Goal: Task Accomplishment & Management: Manage account settings

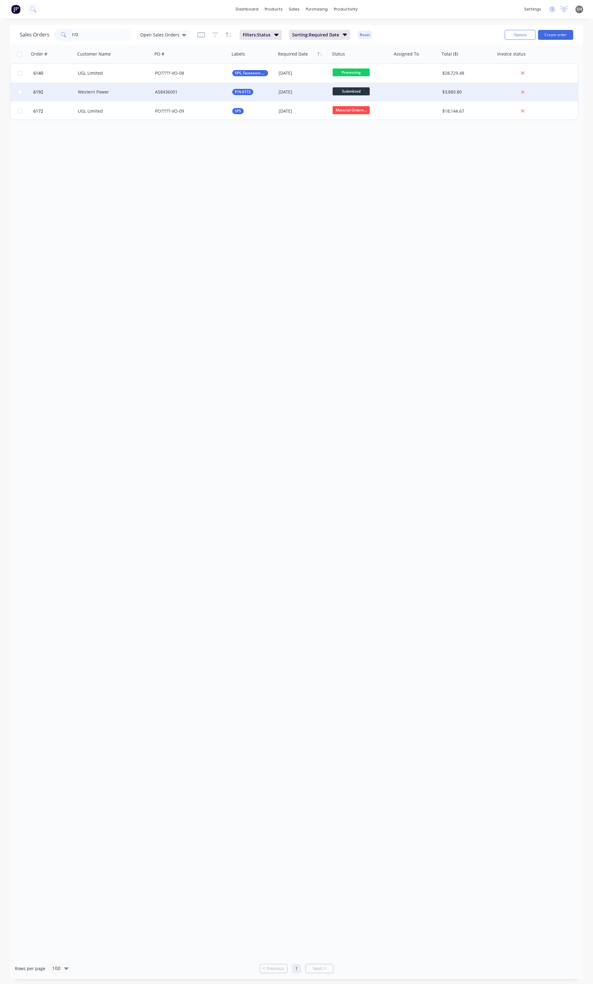
type input "172"
click at [96, 88] on div "Western Power" at bounding box center [113, 92] width 77 height 19
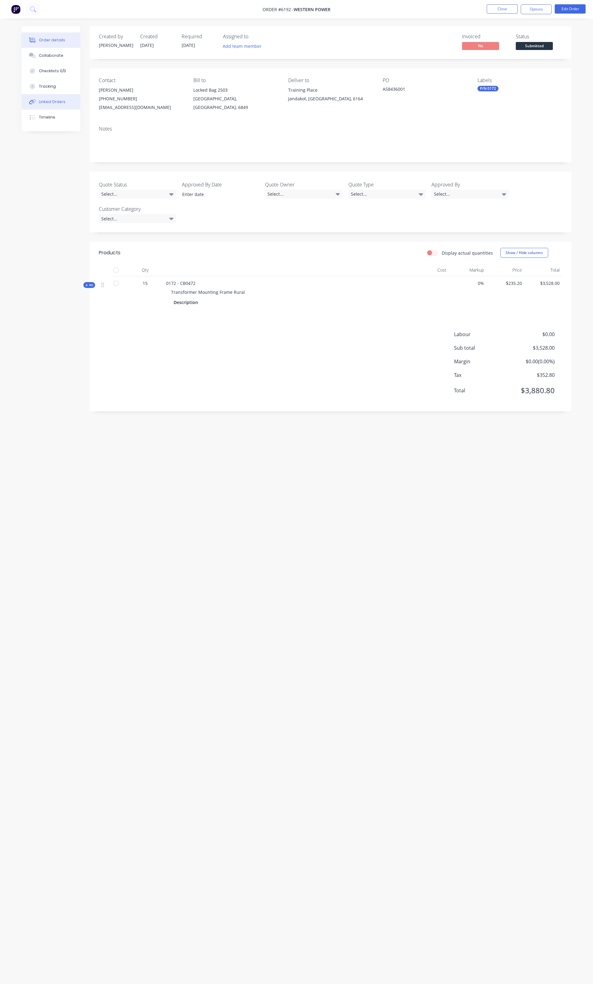
click at [61, 95] on button "Linked Orders" at bounding box center [51, 101] width 59 height 15
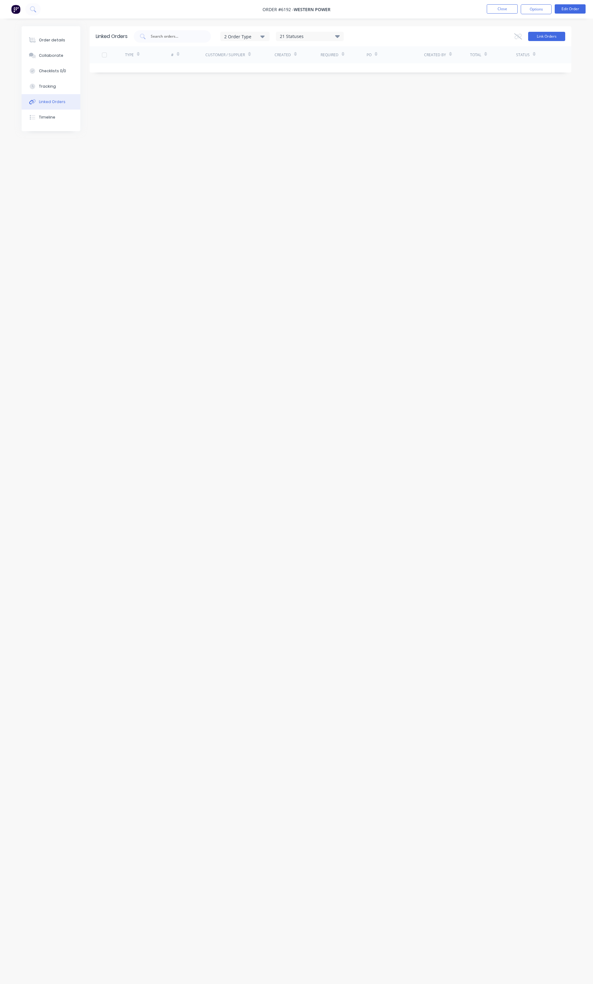
click at [547, 37] on button "Link Orders" at bounding box center [546, 36] width 37 height 9
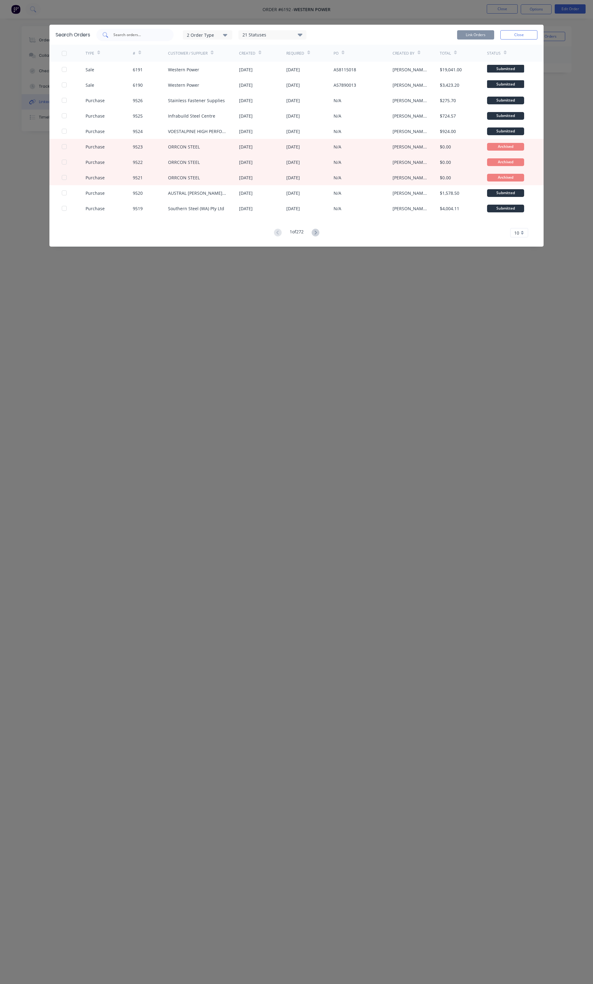
click at [137, 34] on input "text" at bounding box center [138, 35] width 51 height 6
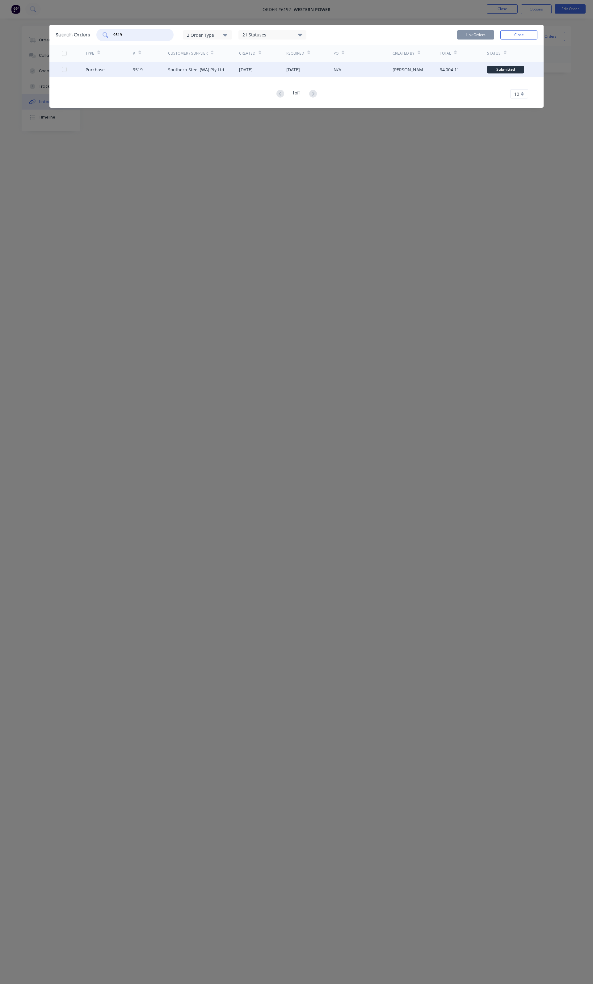
click at [64, 69] on div at bounding box center [64, 69] width 12 height 12
type input "9519"
click at [464, 33] on button "Link Orders" at bounding box center [475, 34] width 37 height 9
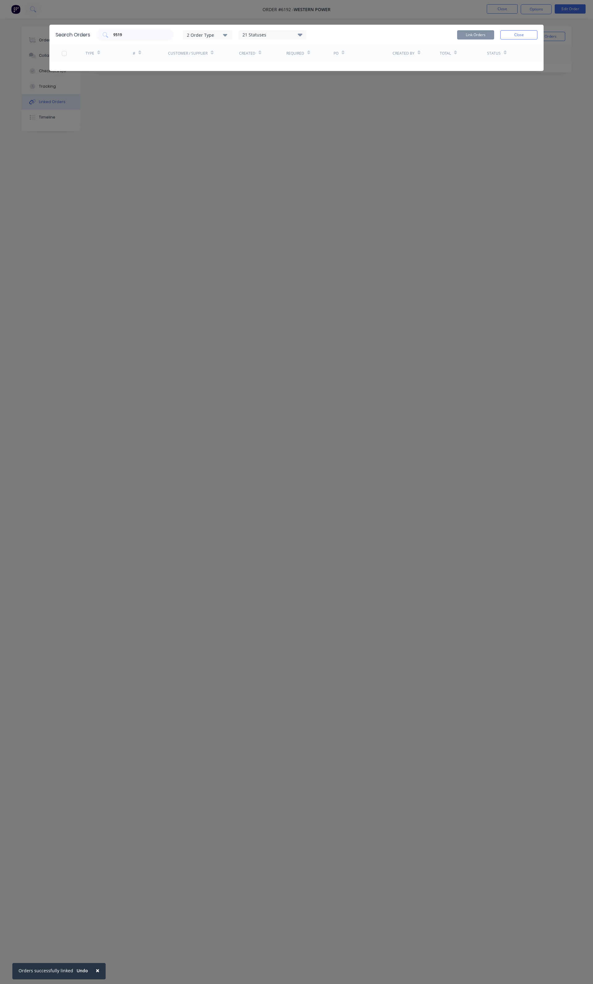
click at [186, 388] on div "Search Orders 9519 2 Order Type 21 Statuses Sales Order Status All Archived Dra…" at bounding box center [296, 492] width 593 height 984
click at [213, 227] on div "Search Orders 9519 2 Order Type 21 Statuses Sales Order Status All Archived Dra…" at bounding box center [296, 492] width 593 height 984
click at [515, 36] on button "Close" at bounding box center [518, 34] width 37 height 9
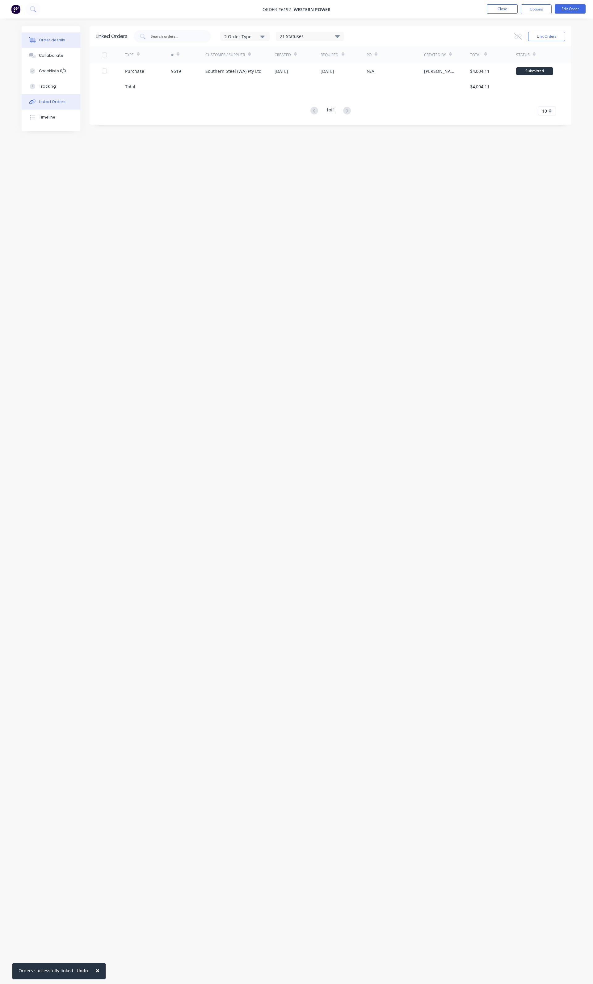
click at [58, 47] on button "Order details" at bounding box center [51, 39] width 59 height 15
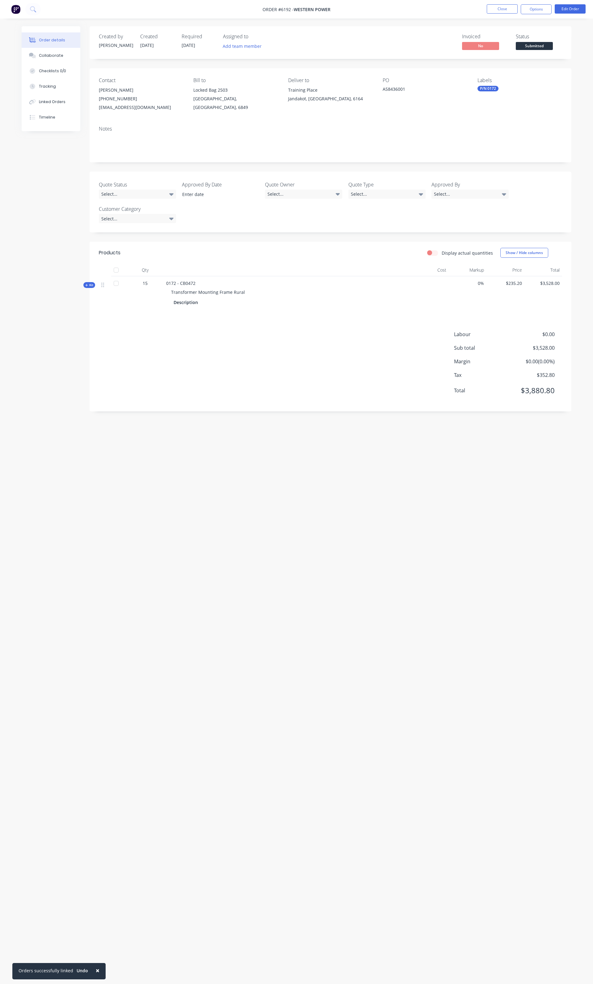
click at [522, 48] on span "Submitted" at bounding box center [533, 46] width 37 height 8
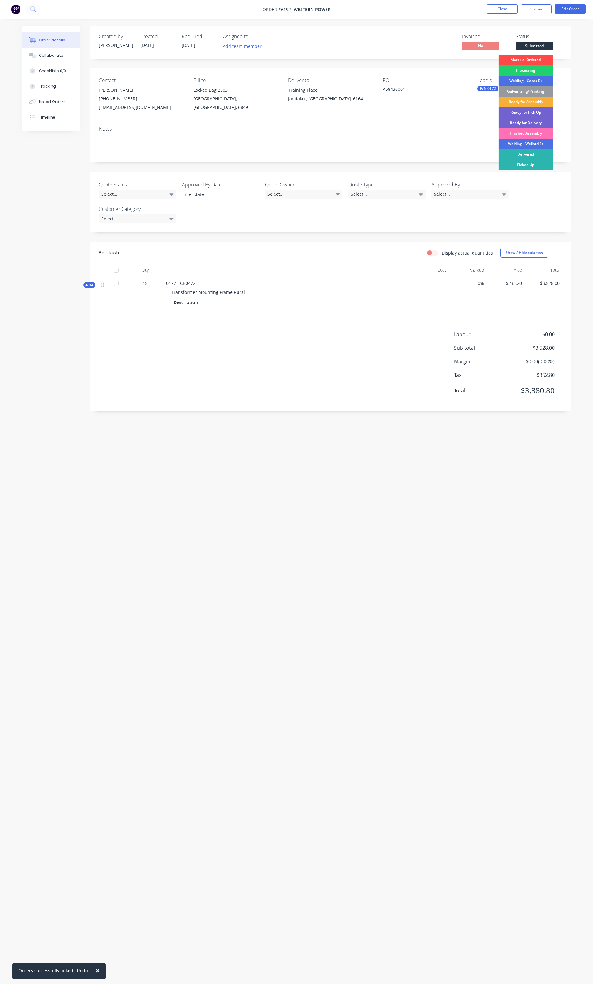
click at [522, 62] on div "Material Ordered" at bounding box center [525, 60] width 54 height 10
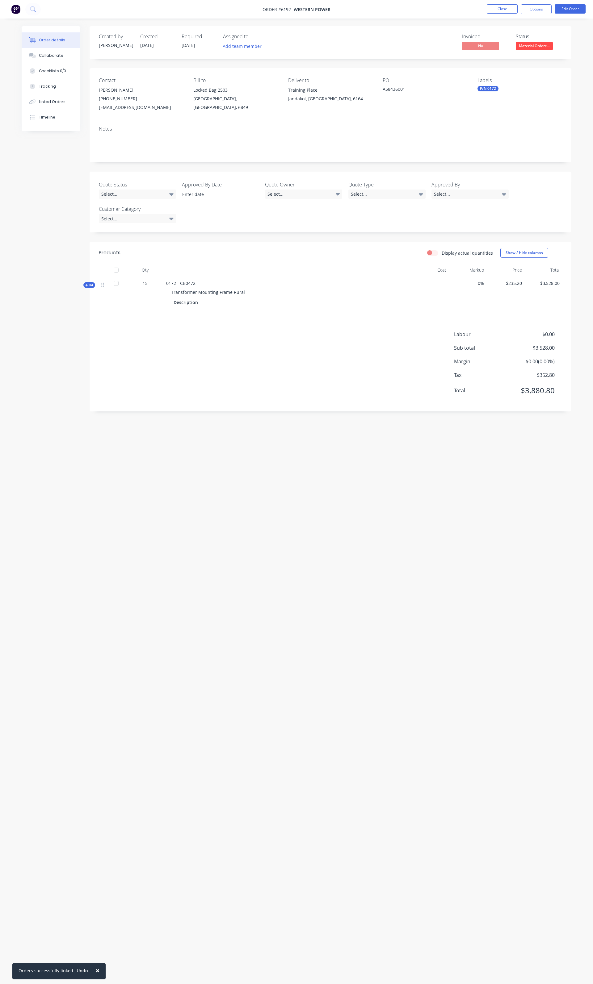
click at [289, 603] on div "Created by [PERSON_NAME] Created [DATE] Required [DATE] Assigned to Add team me…" at bounding box center [296, 480] width 549 height 908
click at [248, 443] on div "Created by [PERSON_NAME] Created [DATE] Required [DATE] Assigned to Add team me…" at bounding box center [296, 480] width 549 height 908
click at [567, 8] on button "Edit Order" at bounding box center [569, 8] width 31 height 9
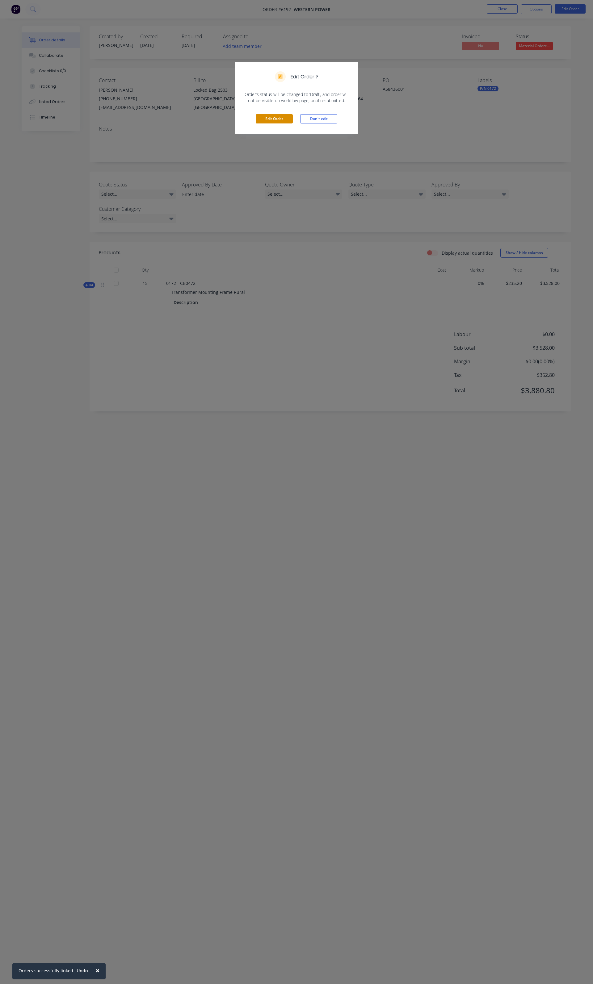
click at [263, 122] on button "Edit Order" at bounding box center [274, 118] width 37 height 9
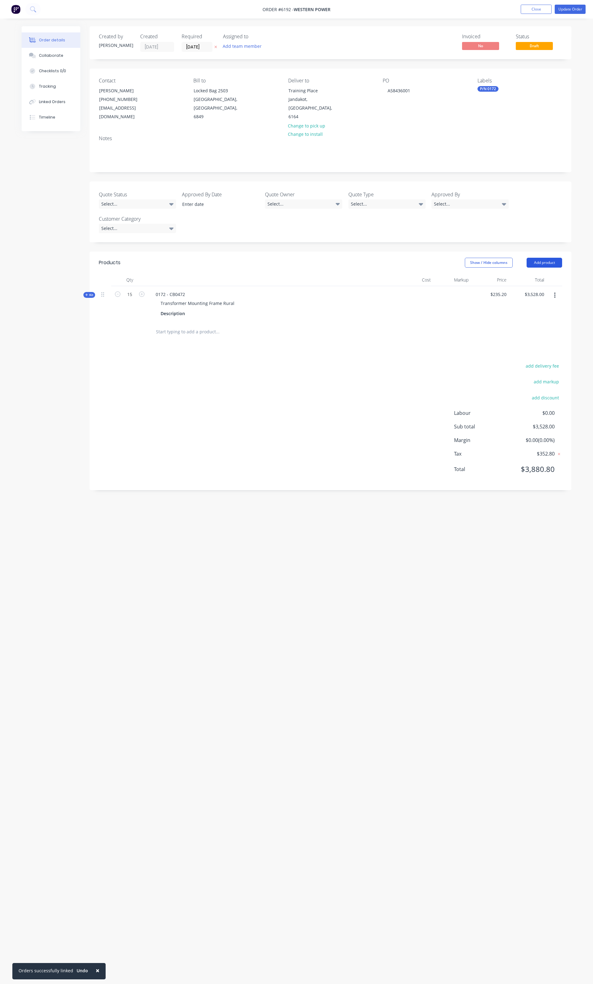
click at [541, 258] on button "Add product" at bounding box center [543, 263] width 35 height 10
click at [529, 335] on div "Labour" at bounding box center [533, 339] width 48 height 9
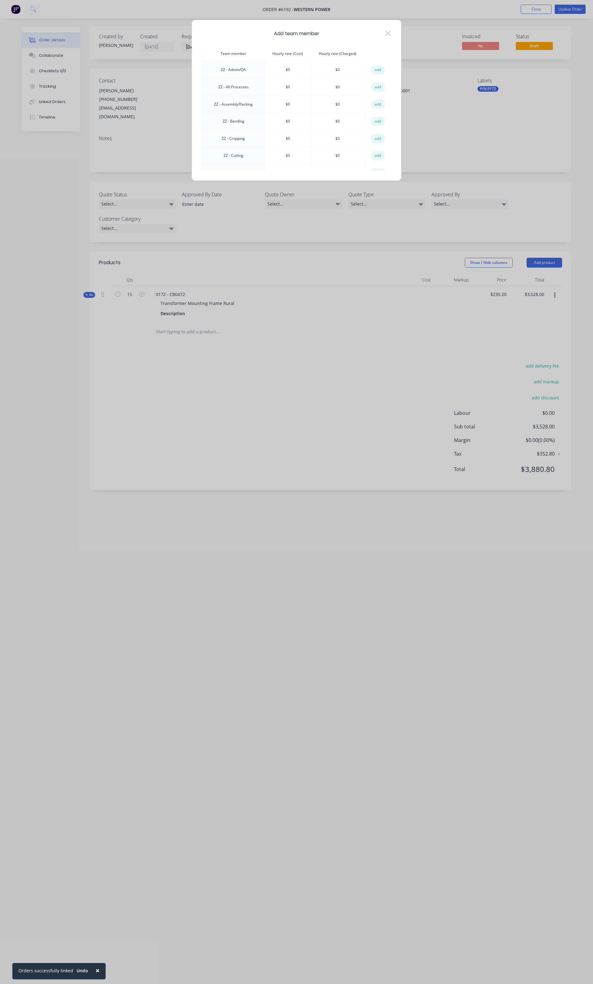
scroll to position [756, 0]
click at [375, 122] on button "add" at bounding box center [378, 126] width 14 height 9
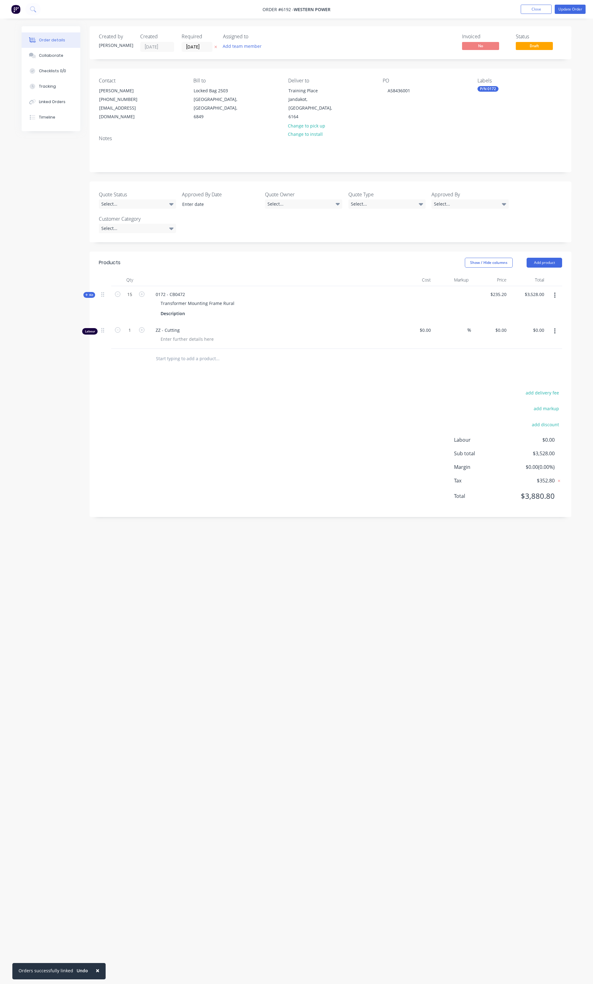
click at [555, 328] on icon "button" at bounding box center [555, 331] width 2 height 7
click at [527, 355] on div "Duplicate" at bounding box center [533, 359] width 48 height 9
click at [555, 352] on button "button" at bounding box center [554, 357] width 15 height 11
click at [532, 370] on div "Edit" at bounding box center [533, 374] width 48 height 9
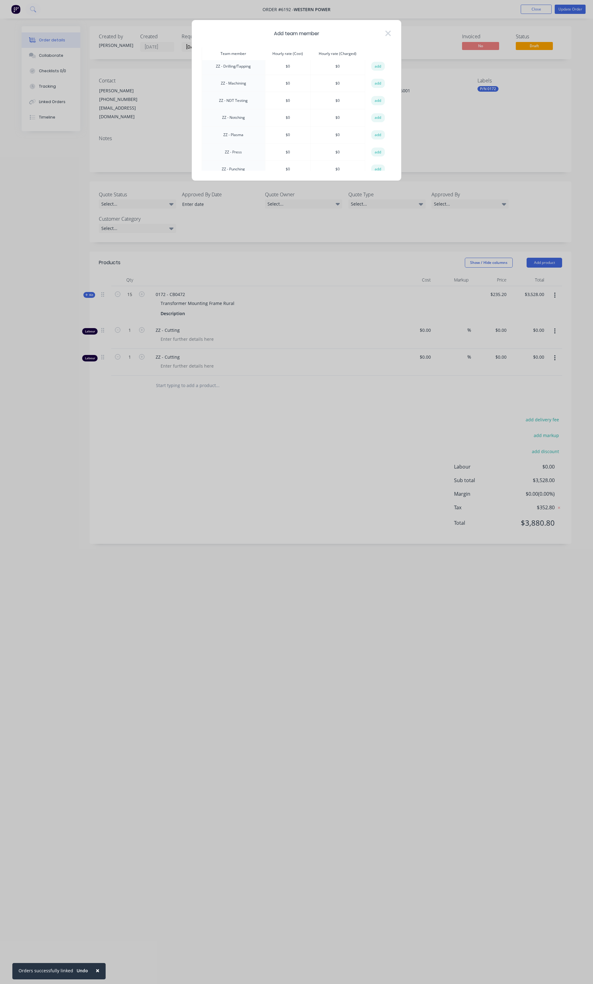
scroll to position [885, 0]
click at [373, 182] on button "add" at bounding box center [378, 186] width 14 height 9
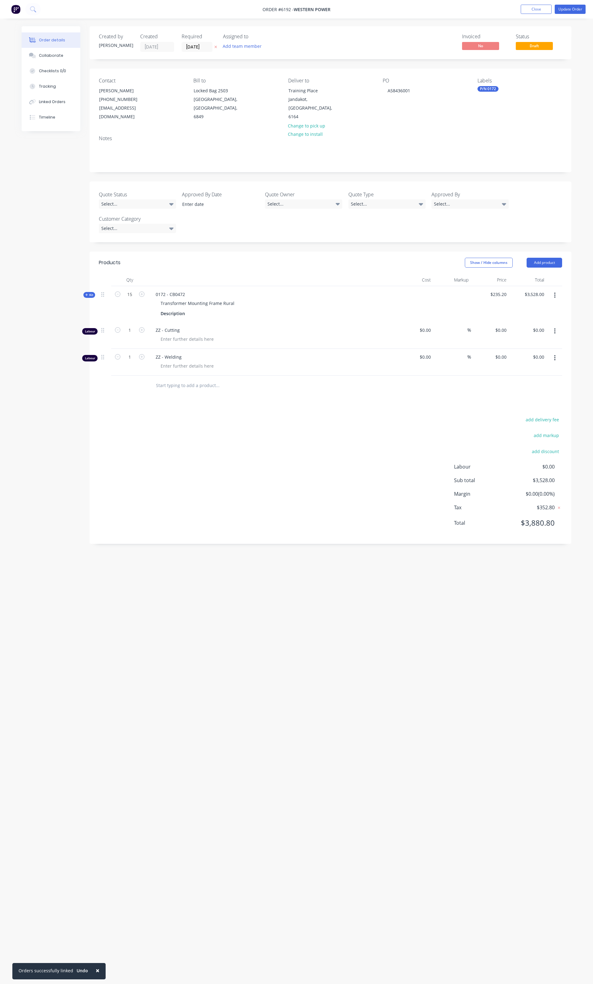
click at [557, 353] on button "button" at bounding box center [554, 357] width 15 height 11
click at [534, 370] on div "Edit" at bounding box center [533, 374] width 48 height 9
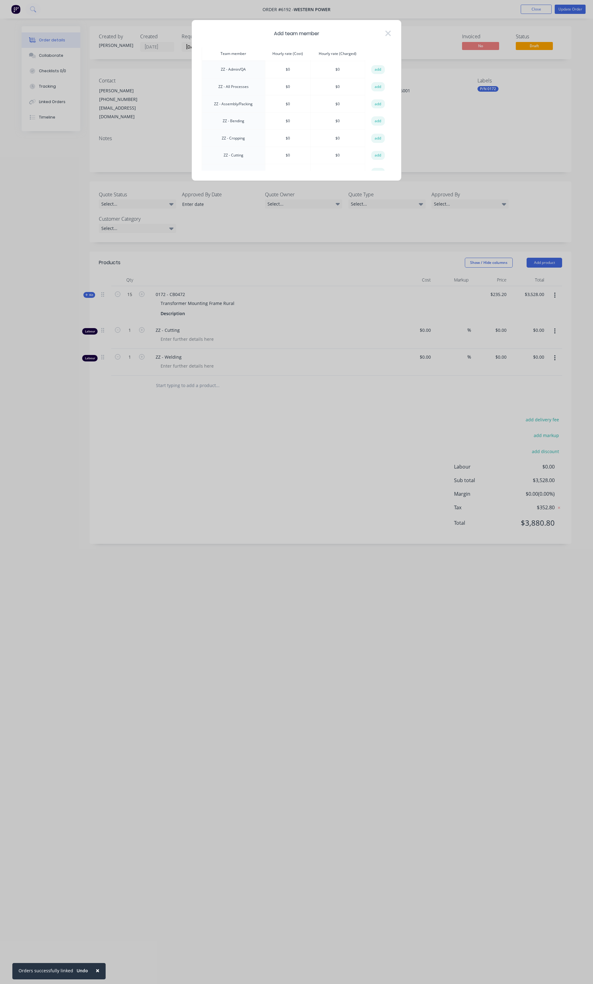
scroll to position [706, 0]
click at [372, 120] on button "add" at bounding box center [378, 124] width 14 height 9
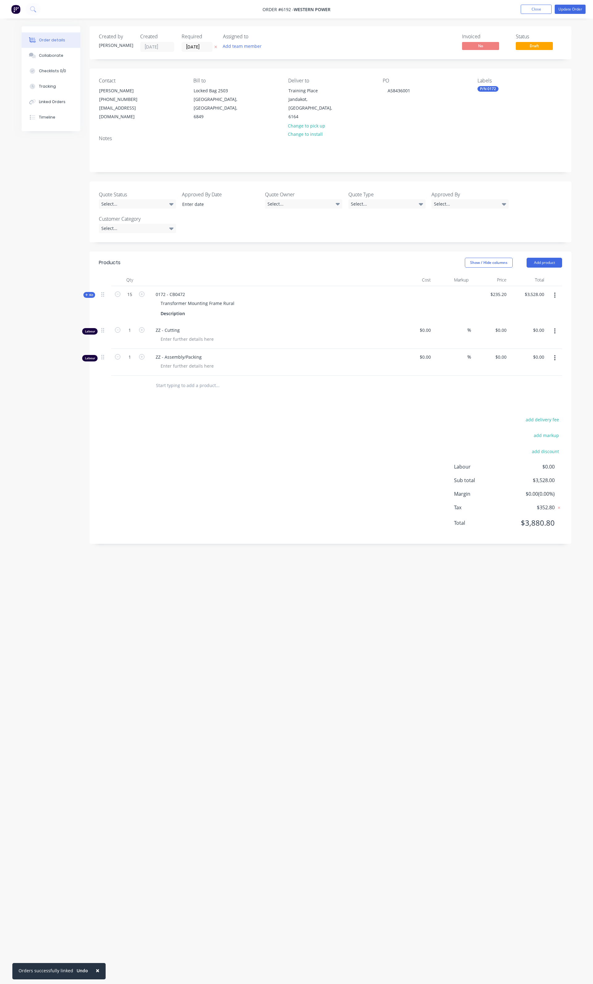
click at [552, 326] on button "button" at bounding box center [554, 331] width 15 height 11
click at [511, 356] on div "Duplicate" at bounding box center [533, 359] width 48 height 9
click at [551, 352] on button "button" at bounding box center [554, 357] width 15 height 11
click at [524, 370] on div "Edit" at bounding box center [533, 374] width 48 height 9
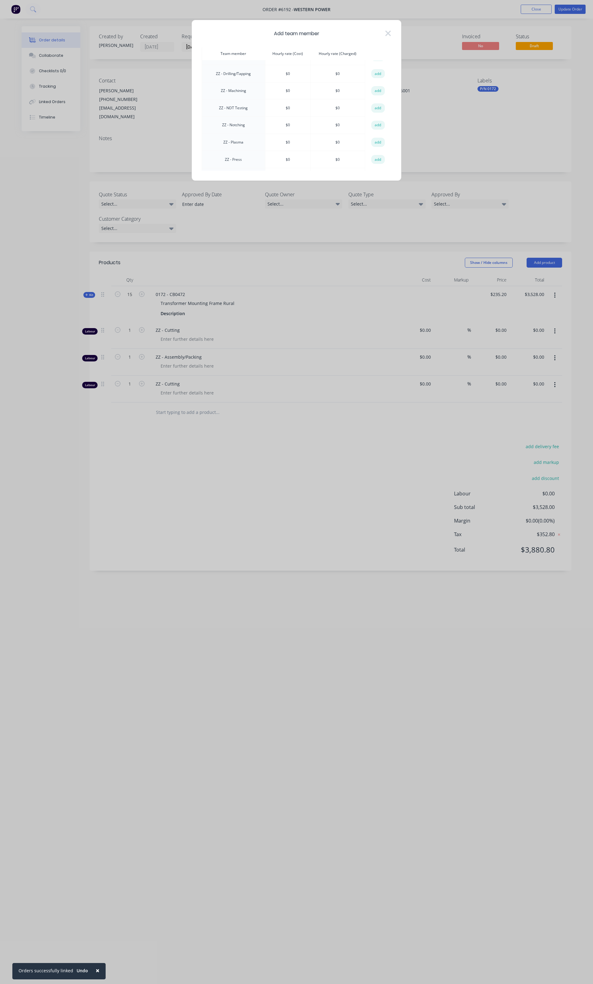
scroll to position [885, 0]
click at [371, 182] on button "add" at bounding box center [378, 186] width 14 height 9
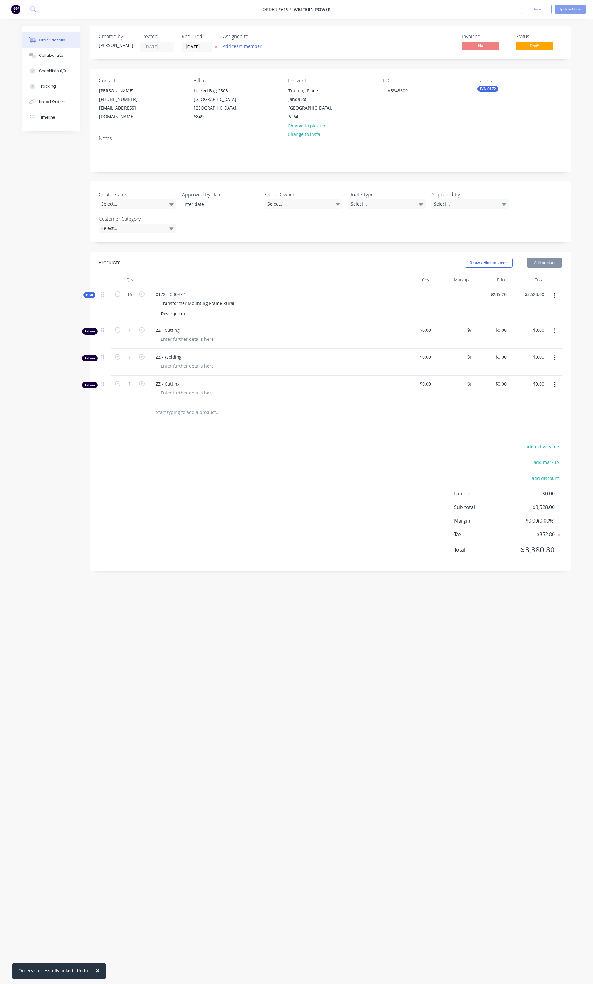
click at [336, 446] on div "add delivery fee add markup add discount Labour $0.00 Sub total $3,528.00 Margi…" at bounding box center [330, 501] width 463 height 119
click at [557, 10] on button "Update Order" at bounding box center [569, 9] width 31 height 9
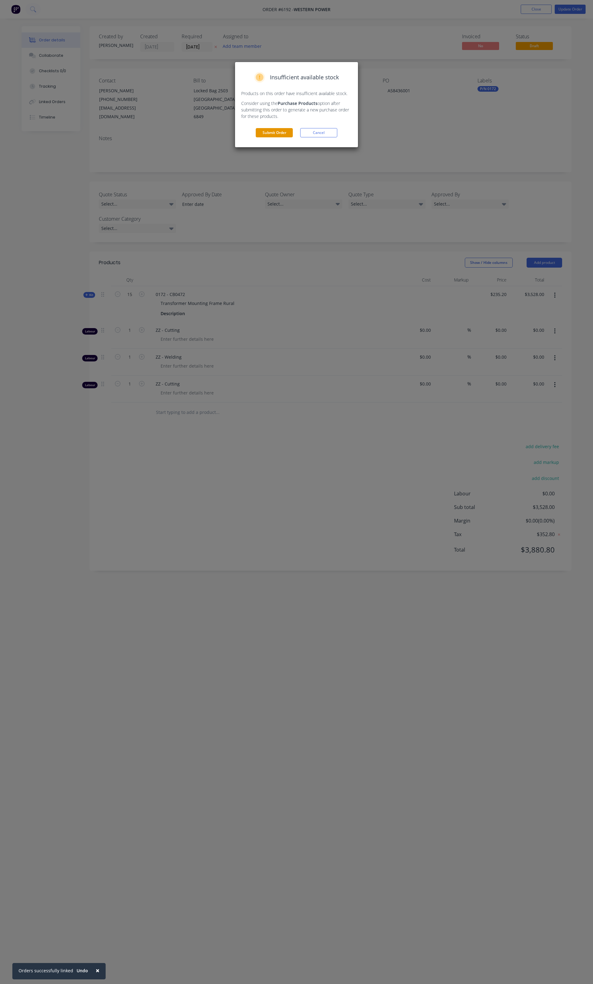
click at [260, 135] on button "Submit Order" at bounding box center [274, 132] width 37 height 9
click at [284, 119] on div "Submit anyway Cancel" at bounding box center [296, 113] width 123 height 30
click at [282, 106] on div "Submit anyway Cancel" at bounding box center [296, 113] width 123 height 30
click at [270, 110] on button "Submit anyway" at bounding box center [274, 112] width 37 height 9
